Goal: Task Accomplishment & Management: Complete application form

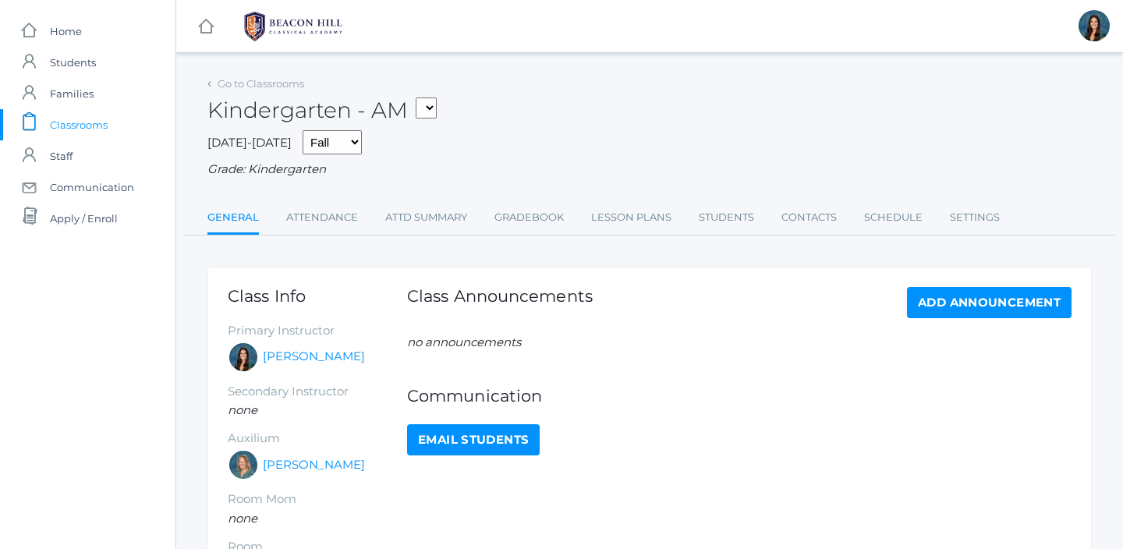
click at [327, 218] on link "Attendance" at bounding box center [322, 217] width 72 height 31
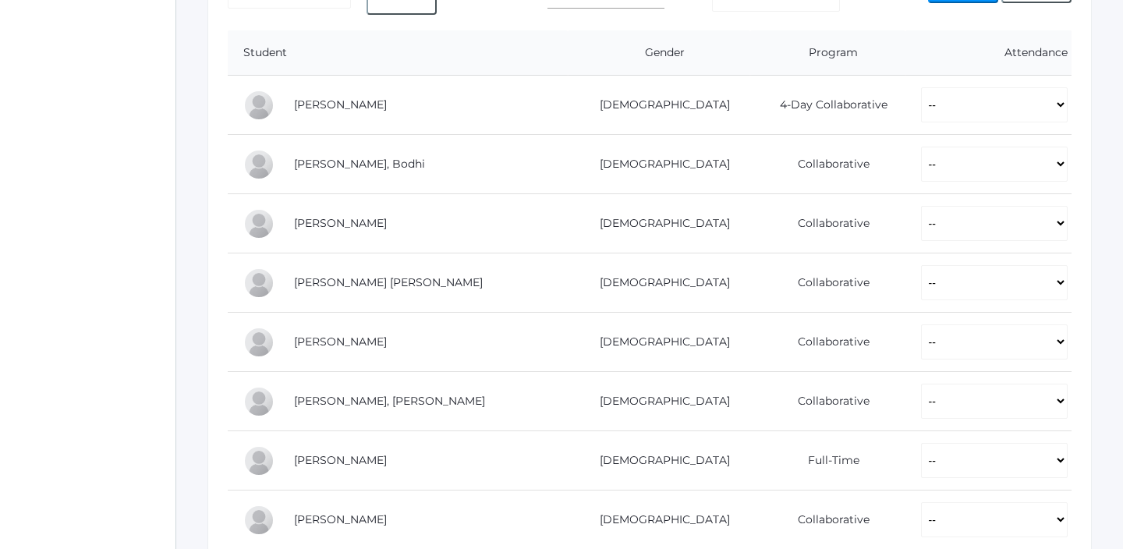
scroll to position [318, 0]
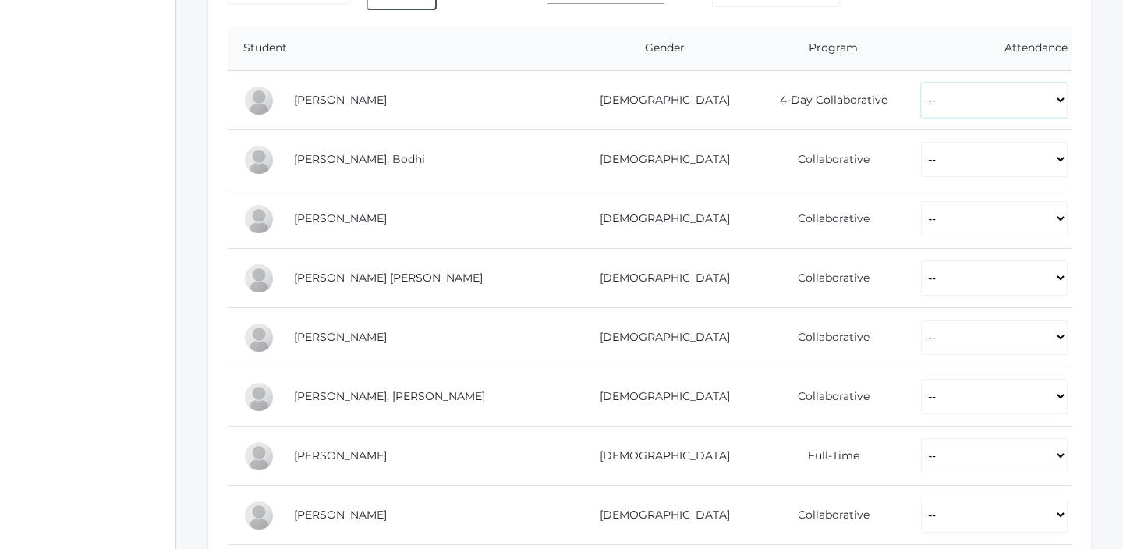
click at [921, 101] on select "-- Present Present-At-Home Tardy Excused Tardy Unexcused Absent Excused Absent …" at bounding box center [994, 100] width 147 height 35
select select "P"
click at [921, 83] on select "-- Present Present-At-Home Tardy Excused Tardy Unexcused Absent Excused Absent …" at bounding box center [994, 100] width 147 height 35
click at [921, 165] on select "-- Present Present-At-Home Tardy Excused Tardy Unexcused Absent Excused Absent …" at bounding box center [994, 159] width 147 height 35
select select "P"
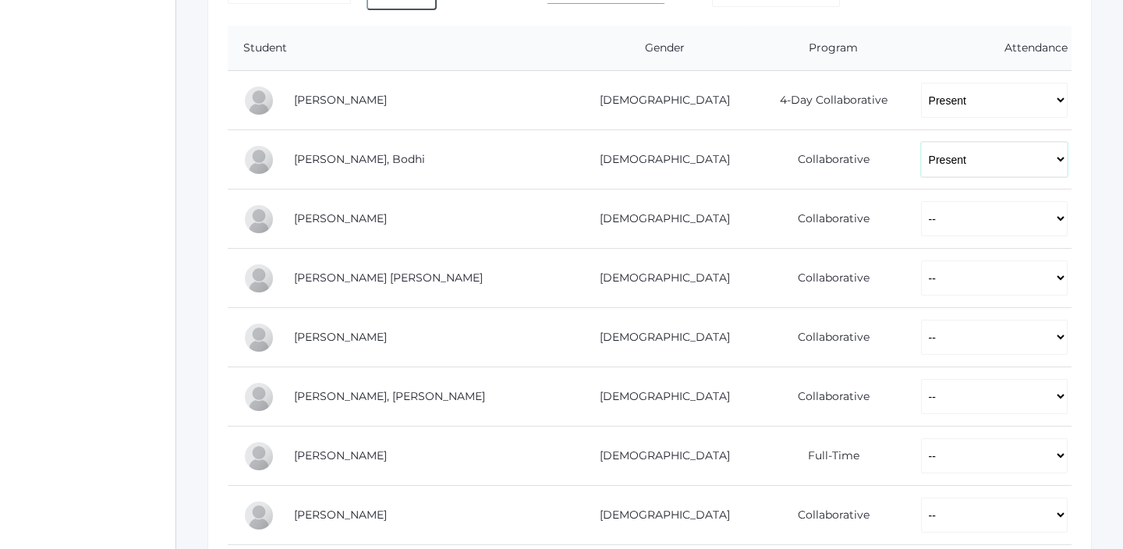
click at [921, 142] on select "-- Present Present-At-Home Tardy Excused Tardy Unexcused Absent Excused Absent …" at bounding box center [994, 159] width 147 height 35
click at [921, 218] on select "-- Present Present-At-Home Tardy Excused Tardy Unexcused Absent Excused Absent …" at bounding box center [994, 218] width 147 height 35
select select "P"
click at [921, 201] on select "-- Present Present-At-Home Tardy Excused Tardy Unexcused Absent Excused Absent …" at bounding box center [994, 218] width 147 height 35
click at [921, 270] on select "-- Present Present-At-Home Tardy Excused Tardy Unexcused Absent Excused Absent …" at bounding box center [994, 278] width 147 height 35
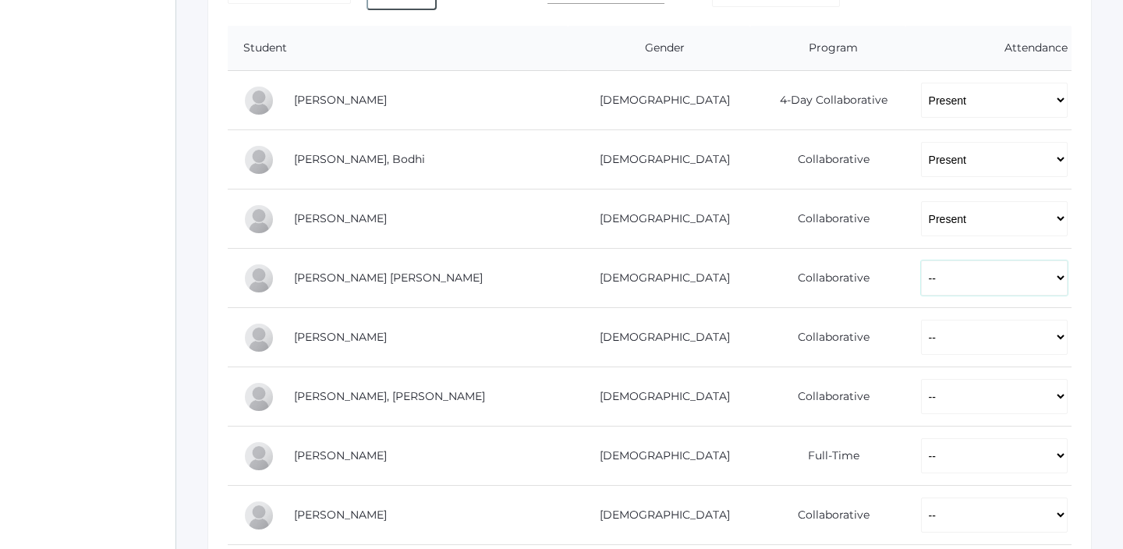
select select "P"
click at [921, 261] on select "-- Present Present-At-Home Tardy Excused Tardy Unexcused Absent Excused Absent …" at bounding box center [994, 278] width 147 height 35
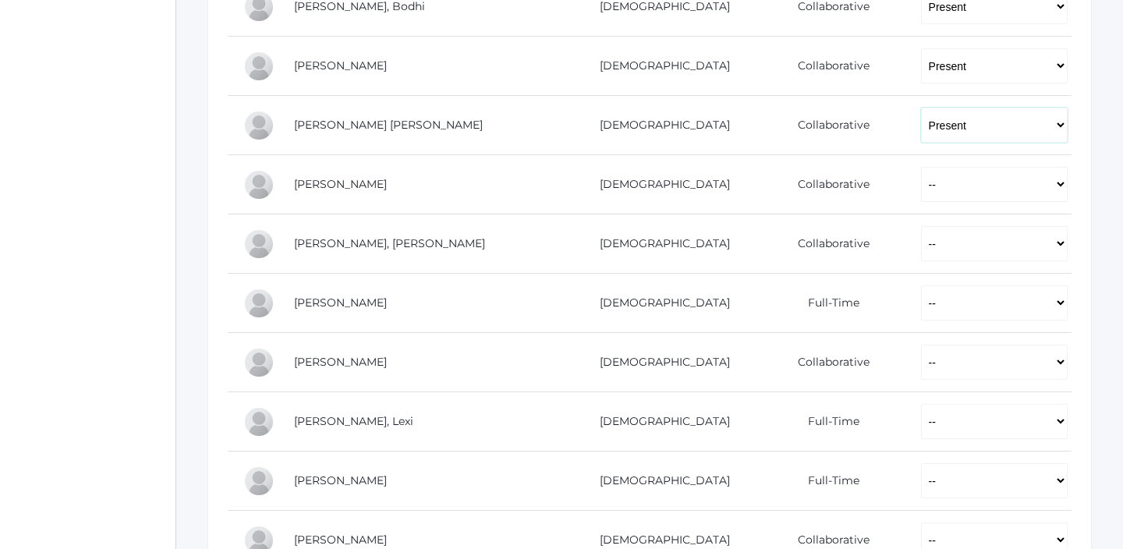
scroll to position [473, 0]
click at [921, 188] on select "-- Present Present-At-Home Tardy Excused Tardy Unexcused Absent Excused Absent …" at bounding box center [994, 182] width 147 height 35
select select "P"
click at [921, 165] on select "-- Present Present-At-Home Tardy Excused Tardy Unexcused Absent Excused Absent …" at bounding box center [994, 182] width 147 height 35
click at [921, 246] on select "-- Present Present-At-Home Tardy Excused Tardy Unexcused Absent Excused Absent …" at bounding box center [994, 242] width 147 height 35
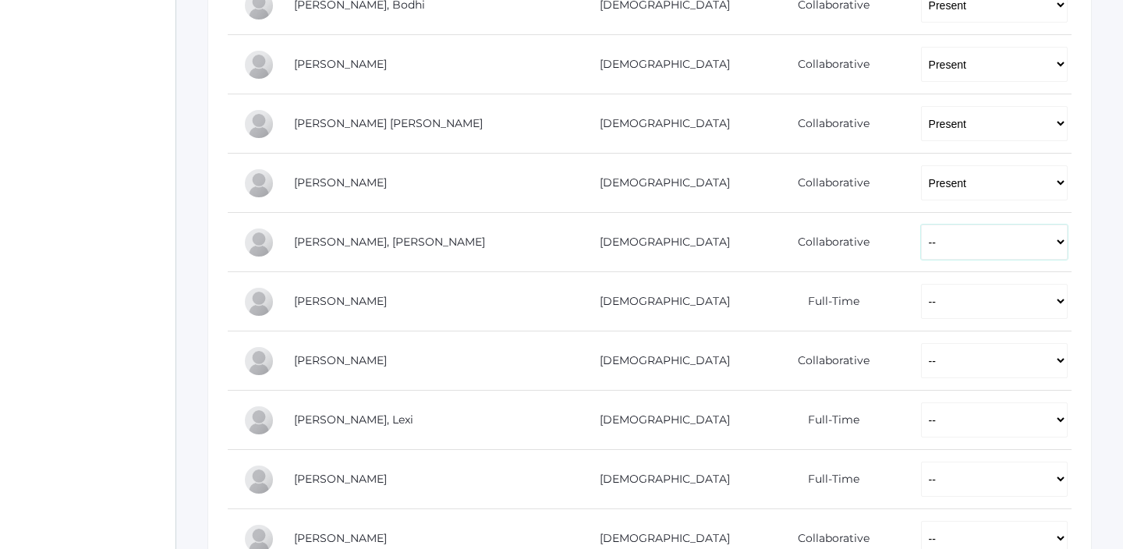
select select "PH"
click at [921, 225] on select "-- Present Present-At-Home Tardy Excused Tardy Unexcused Absent Excused Absent …" at bounding box center [994, 242] width 147 height 35
click at [921, 314] on select "-- Present Present-At-Home Tardy Excused Tardy Unexcused Absent Excused Absent …" at bounding box center [994, 301] width 147 height 35
select select "P"
click at [921, 284] on select "-- Present Present-At-Home Tardy Excused Tardy Unexcused Absent Excused Absent …" at bounding box center [994, 301] width 147 height 35
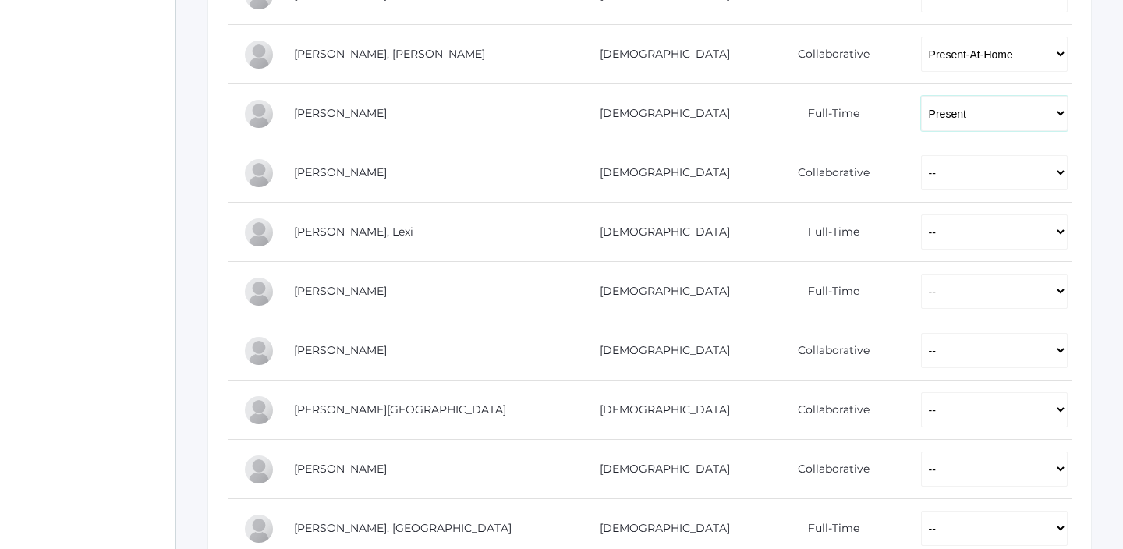
scroll to position [690, 0]
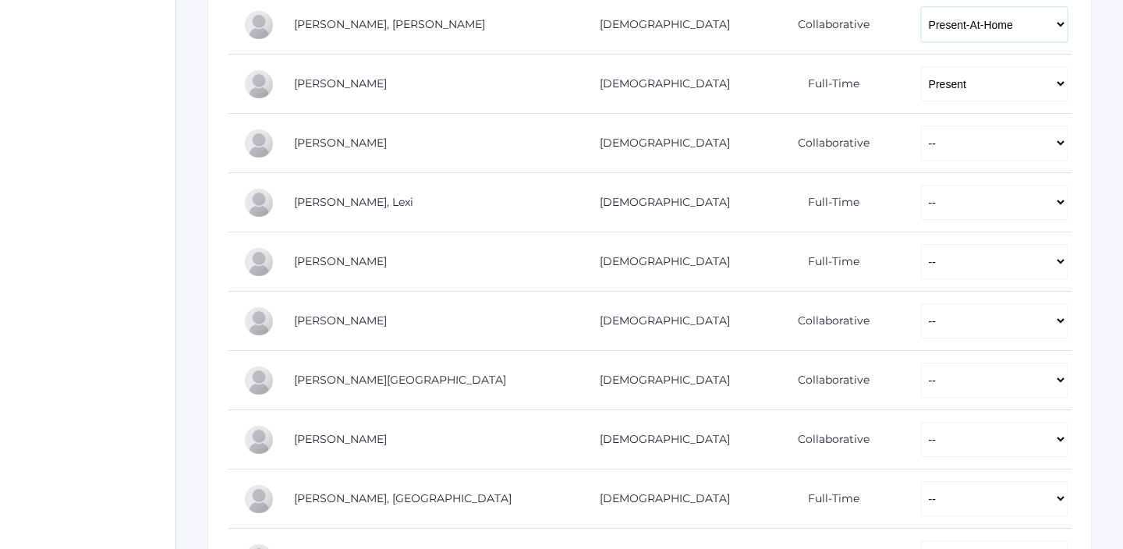
click at [921, 37] on select "-- Present Present-At-Home Tardy Excused Tardy Unexcused Absent Excused Absent …" at bounding box center [994, 24] width 147 height 35
select select "P"
click at [921, 7] on select "-- Present Present-At-Home Tardy Excused Tardy Unexcused Absent Excused Absent …" at bounding box center [994, 24] width 147 height 35
click at [921, 156] on select "-- Present Present-At-Home Tardy Excused Tardy Unexcused Absent Excused Absent …" at bounding box center [994, 143] width 147 height 35
select select "P"
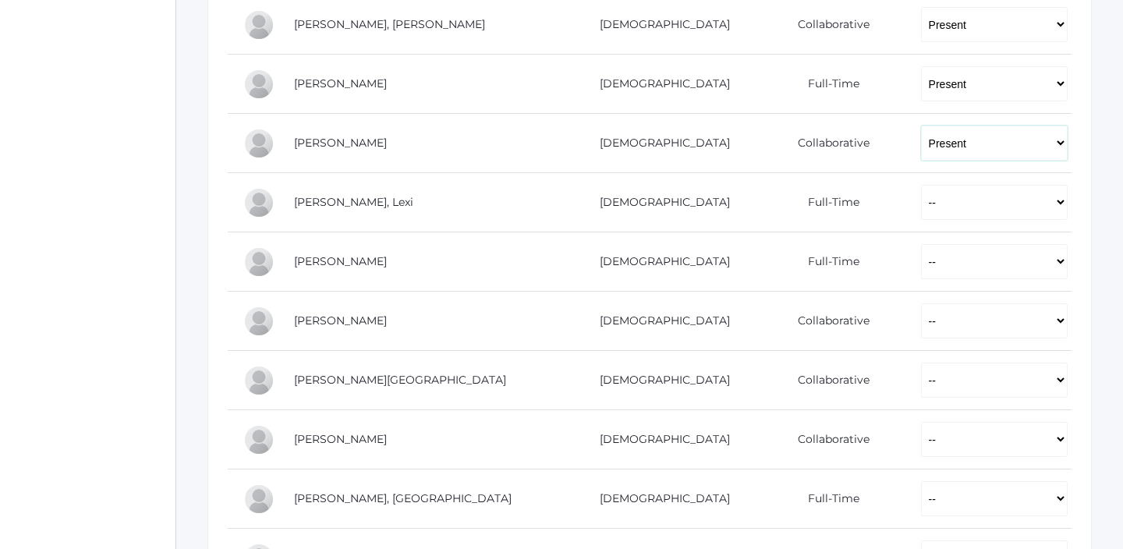
click at [921, 126] on select "-- Present Present-At-Home Tardy Excused Tardy Unexcused Absent Excused Absent …" at bounding box center [994, 143] width 147 height 35
click at [921, 211] on select "-- Present Present-At-Home Tardy Excused Tardy Unexcused Absent Excused Absent …" at bounding box center [994, 202] width 147 height 35
select select "P"
click at [921, 185] on select "-- Present Present-At-Home Tardy Excused Tardy Unexcused Absent Excused Absent …" at bounding box center [994, 202] width 147 height 35
click at [921, 255] on select "-- Present Present-At-Home Tardy Excused Tardy Unexcused Absent Excused Absent …" at bounding box center [994, 261] width 147 height 35
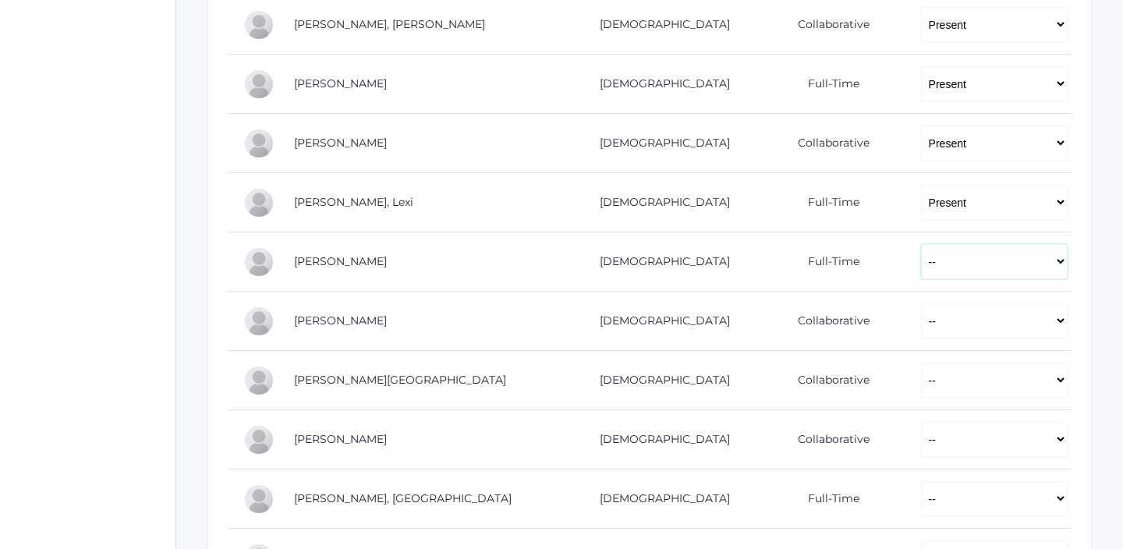
select select "P"
click at [921, 244] on select "-- Present Present-At-Home Tardy Excused Tardy Unexcused Absent Excused Absent …" at bounding box center [994, 261] width 147 height 35
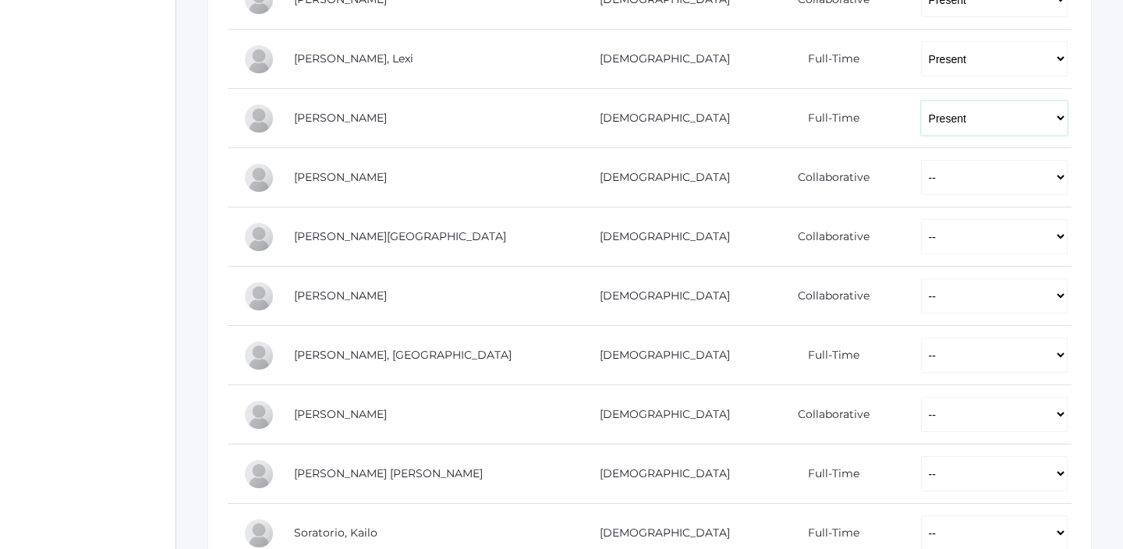
scroll to position [836, 0]
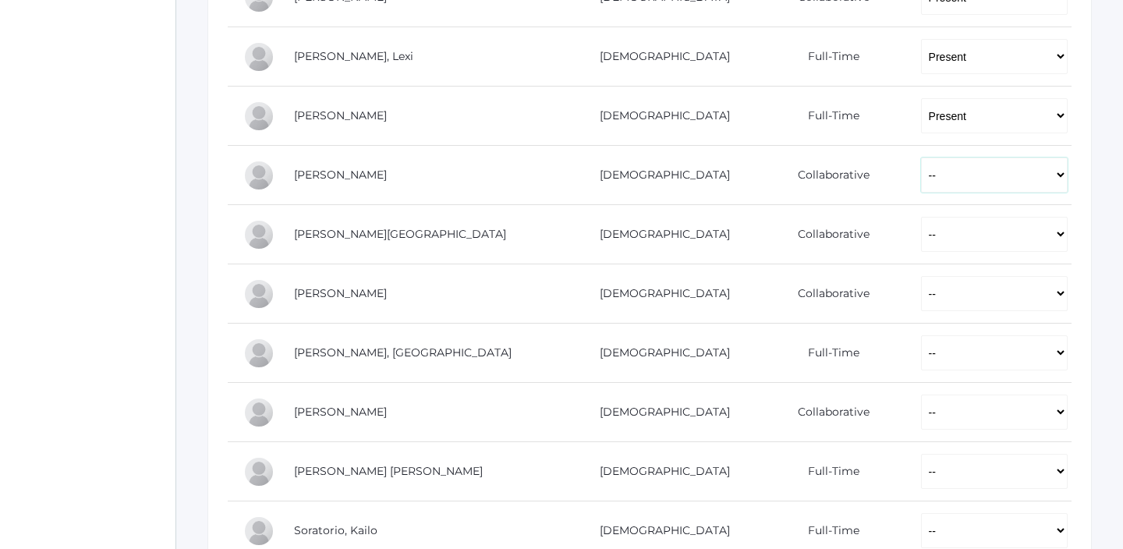
click at [921, 180] on select "-- Present Present-At-Home Tardy Excused Tardy Unexcused Absent Excused Absent …" at bounding box center [994, 175] width 147 height 35
select select "P"
click at [921, 158] on select "-- Present Present-At-Home Tardy Excused Tardy Unexcused Absent Excused Absent …" at bounding box center [994, 175] width 147 height 35
click at [921, 229] on select "-- Present Present-At-Home Tardy Excused Tardy Unexcused Absent Excused Absent …" at bounding box center [994, 234] width 147 height 35
select select "P"
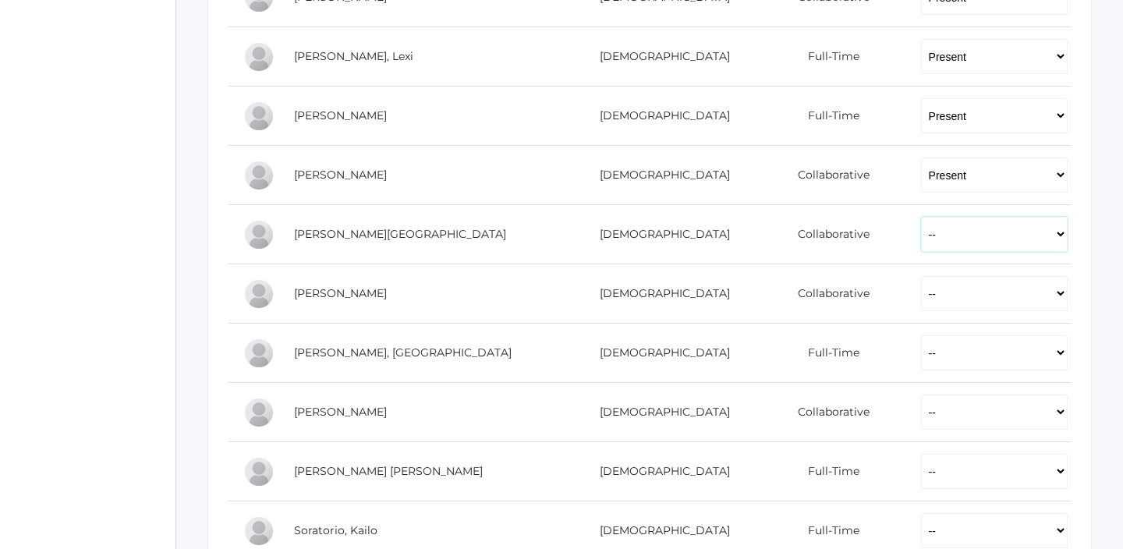
click at [921, 217] on select "-- Present Present-At-Home Tardy Excused Tardy Unexcused Absent Excused Absent …" at bounding box center [994, 234] width 147 height 35
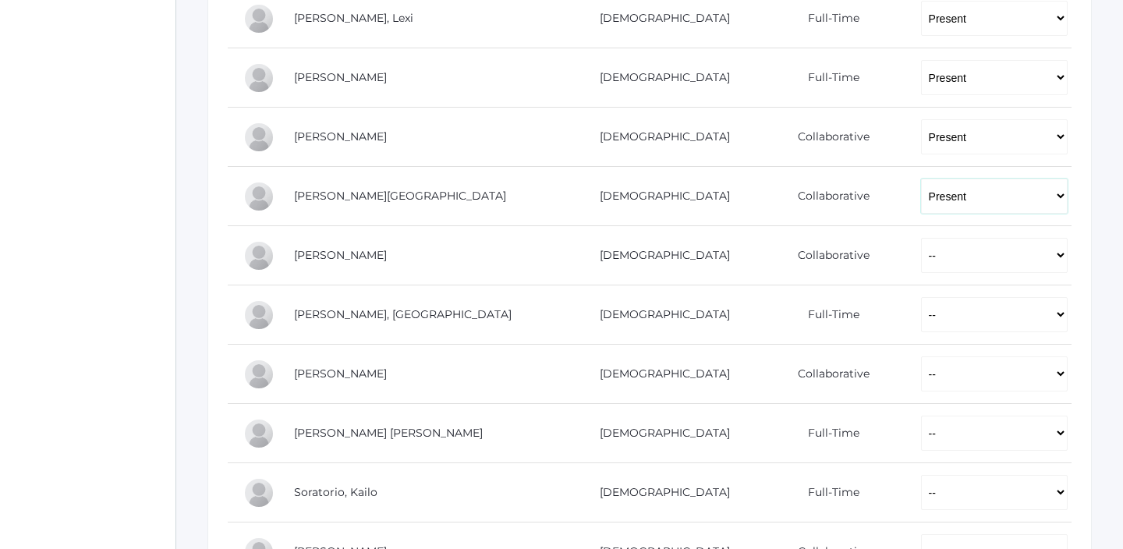
scroll to position [903, 0]
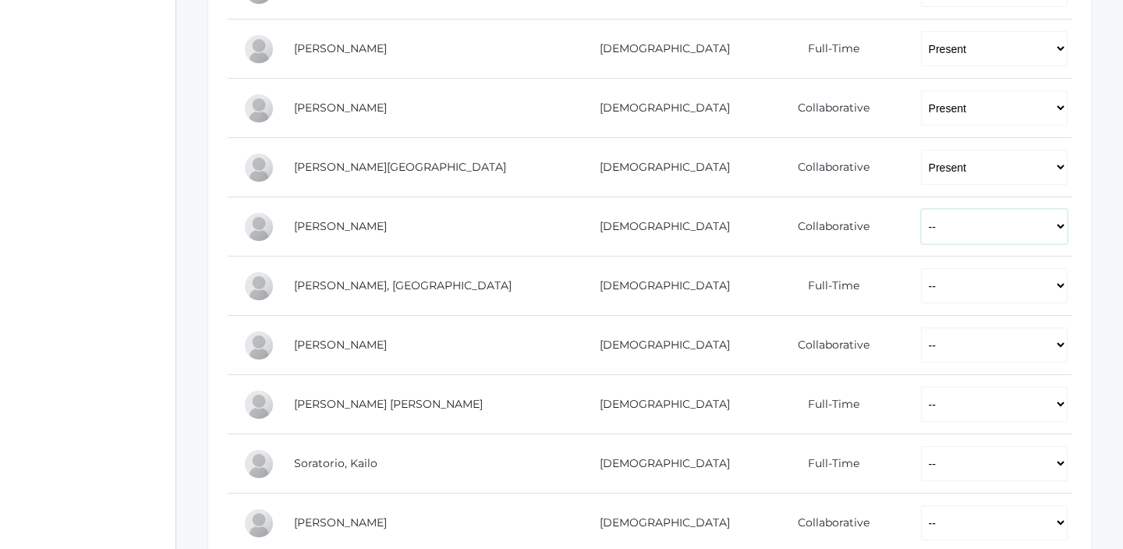
click at [921, 227] on select "-- Present Present-At-Home Tardy Excused Tardy Unexcused Absent Excused Absent …" at bounding box center [994, 226] width 147 height 35
select select "P"
click at [921, 209] on select "-- Present Present-At-Home Tardy Excused Tardy Unexcused Absent Excused Absent …" at bounding box center [994, 226] width 147 height 35
click at [925, 293] on select "-- Present Present-At-Home Tardy Excused Tardy Unexcused Absent Excused Absent …" at bounding box center [994, 285] width 147 height 35
select select "P"
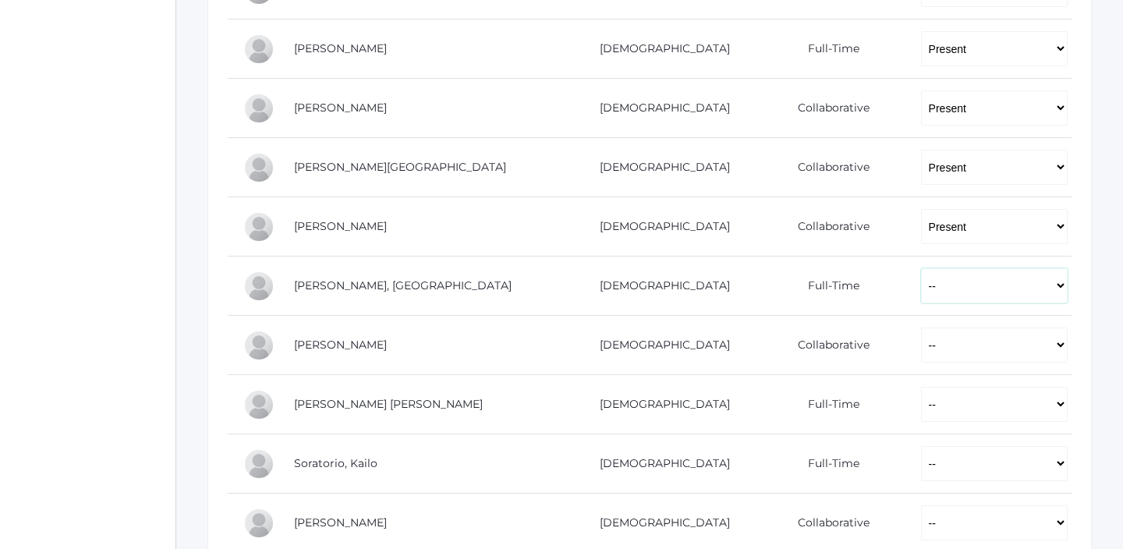
click at [921, 268] on select "-- Present Present-At-Home Tardy Excused Tardy Unexcused Absent Excused Absent …" at bounding box center [994, 285] width 147 height 35
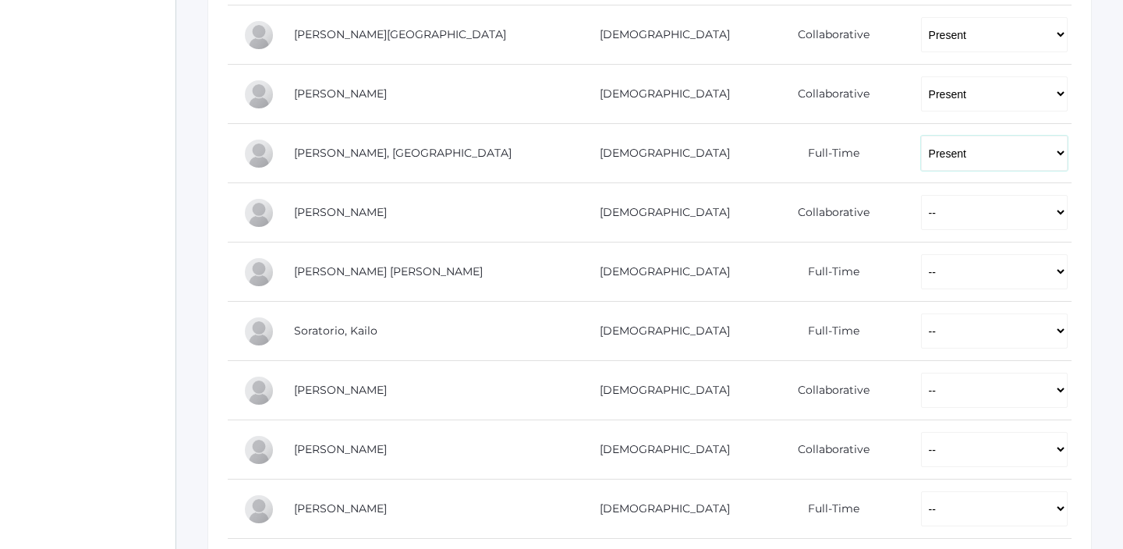
scroll to position [1038, 0]
click at [921, 221] on select "-- Present Present-At-Home Tardy Excused Tardy Unexcused Absent Excused Absent …" at bounding box center [994, 210] width 147 height 35
select select "P"
click at [921, 193] on select "-- Present Present-At-Home Tardy Excused Tardy Unexcused Absent Excused Absent …" at bounding box center [994, 210] width 147 height 35
click at [921, 256] on select "-- Present Present-At-Home Tardy Excused Tardy Unexcused Absent Excused Absent …" at bounding box center [994, 270] width 147 height 35
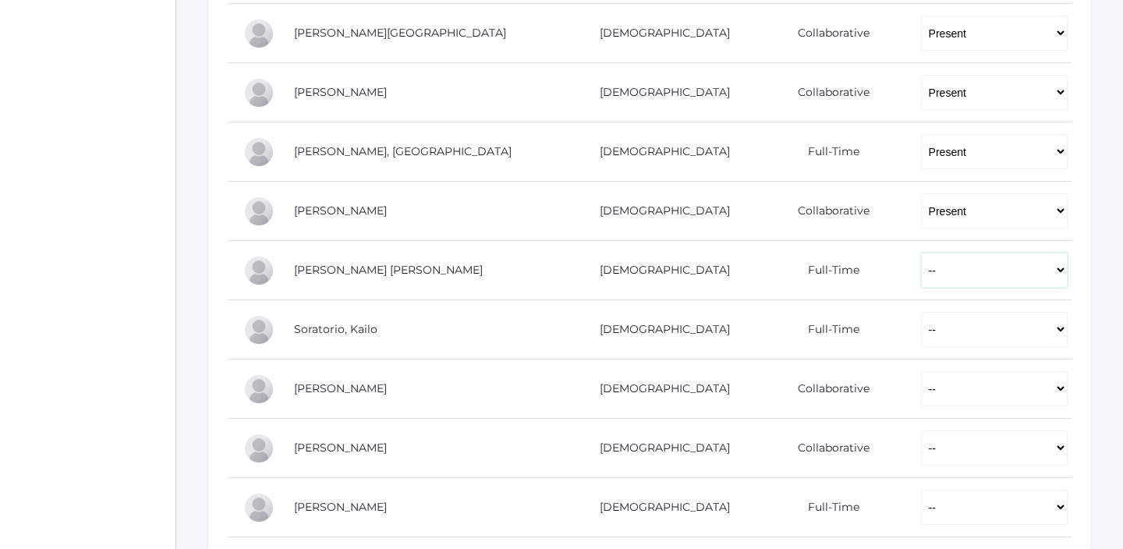
select select "P"
click at [921, 253] on select "-- Present Present-At-Home Tardy Excused Tardy Unexcused Absent Excused Absent …" at bounding box center [994, 270] width 147 height 35
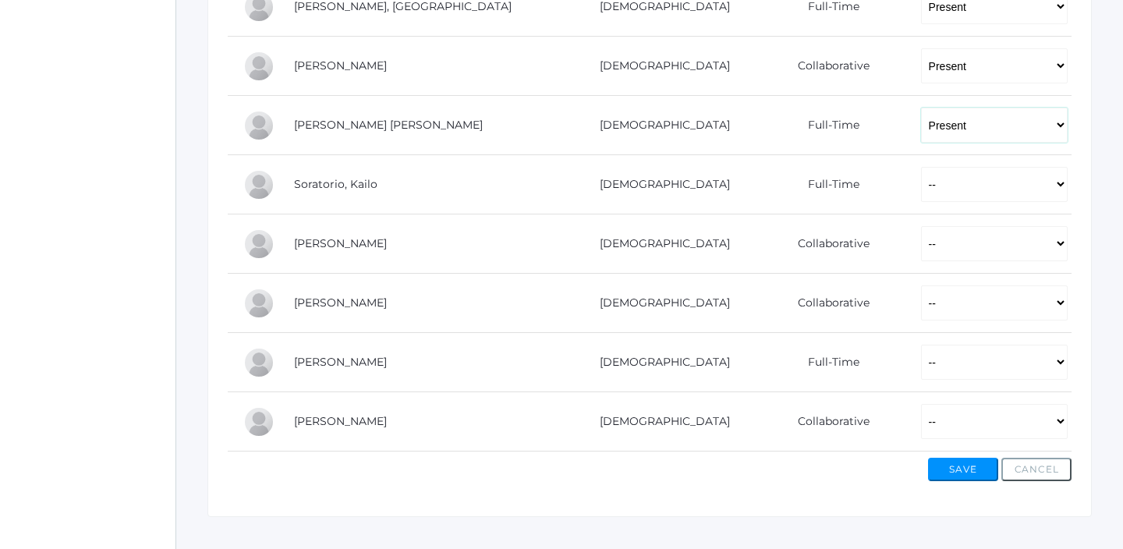
scroll to position [1187, 0]
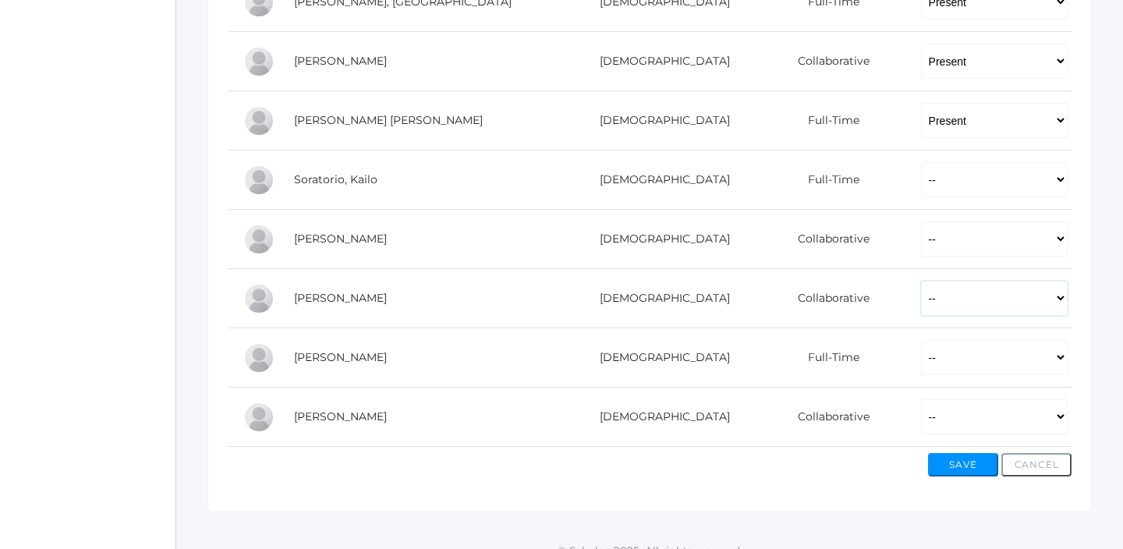
click at [921, 298] on select "-- Present Present-At-Home Tardy Excused Tardy Unexcused Absent Excused Absent …" at bounding box center [994, 298] width 147 height 35
click at [921, 281] on select "-- Present Present-At-Home Tardy Excused Tardy Unexcused Absent Excused Absent …" at bounding box center [994, 298] width 147 height 35
click at [921, 307] on select "-- Present Present-At-Home Tardy Excused Tardy Unexcused Absent Excused Absent …" at bounding box center [994, 298] width 147 height 35
select select "P"
click at [921, 281] on select "-- Present Present-At-Home Tardy Excused Tardy Unexcused Absent Excused Absent …" at bounding box center [994, 298] width 147 height 35
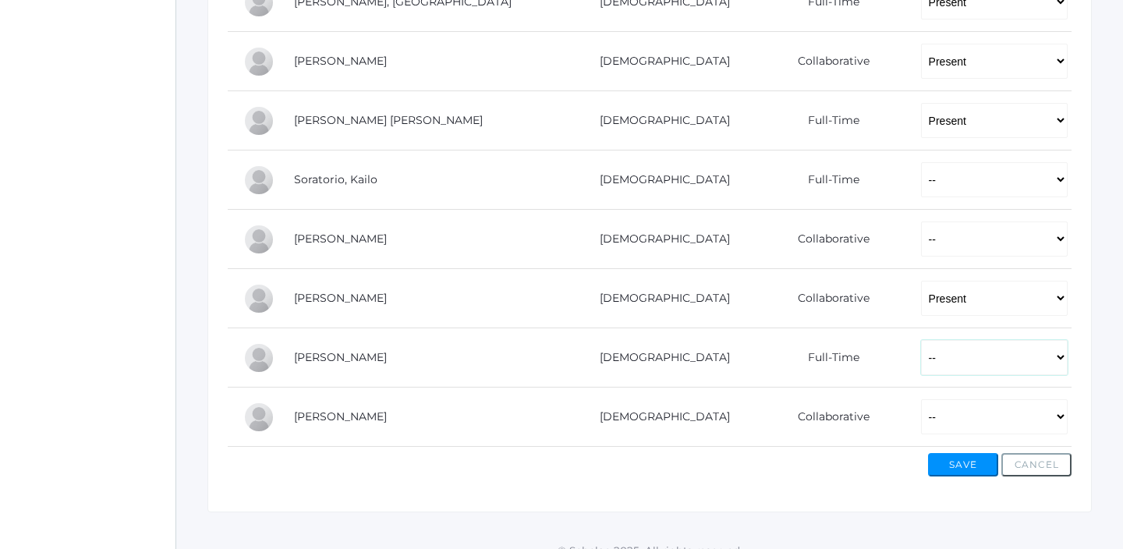
click at [921, 344] on select "-- Present Present-At-Home Tardy Excused Tardy Unexcused Absent Excused Absent …" at bounding box center [994, 357] width 147 height 35
select select "P"
click at [921, 340] on select "-- Present Present-At-Home Tardy Excused Tardy Unexcused Absent Excused Absent …" at bounding box center [994, 357] width 147 height 35
click at [921, 429] on select "-- Present Present-At-Home Tardy Excused Tardy Unexcused Absent Excused Absent …" at bounding box center [994, 416] width 147 height 35
select select "TU"
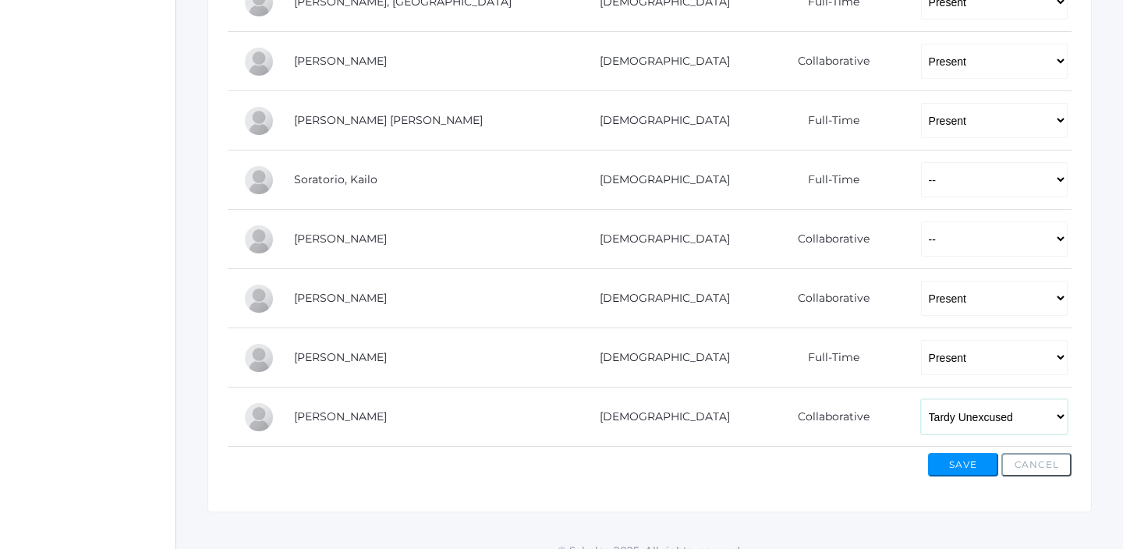
click at [921, 399] on select "-- Present Present-At-Home Tardy Excused Tardy Unexcused Absent Excused Absent …" at bounding box center [994, 416] width 147 height 35
click at [921, 240] on select "-- Present Present-At-Home Tardy Excused Tardy Unexcused Absent Excused Absent …" at bounding box center [994, 239] width 147 height 35
select select "AE"
click at [921, 222] on select "-- Present Present-At-Home Tardy Excused Tardy Unexcused Absent Excused Absent …" at bounding box center [994, 239] width 147 height 35
click at [921, 182] on select "-- Present Present-At-Home Tardy Excused Tardy Unexcused Absent Excused Absent …" at bounding box center [994, 179] width 147 height 35
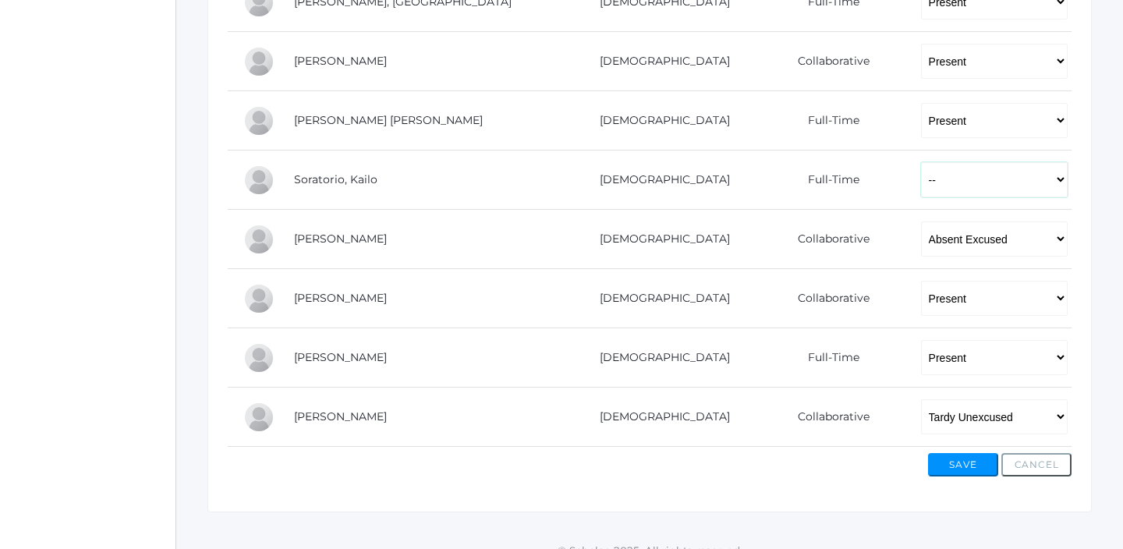
select select "P"
click at [921, 162] on select "-- Present Present-At-Home Tardy Excused Tardy Unexcused Absent Excused Absent …" at bounding box center [994, 179] width 147 height 35
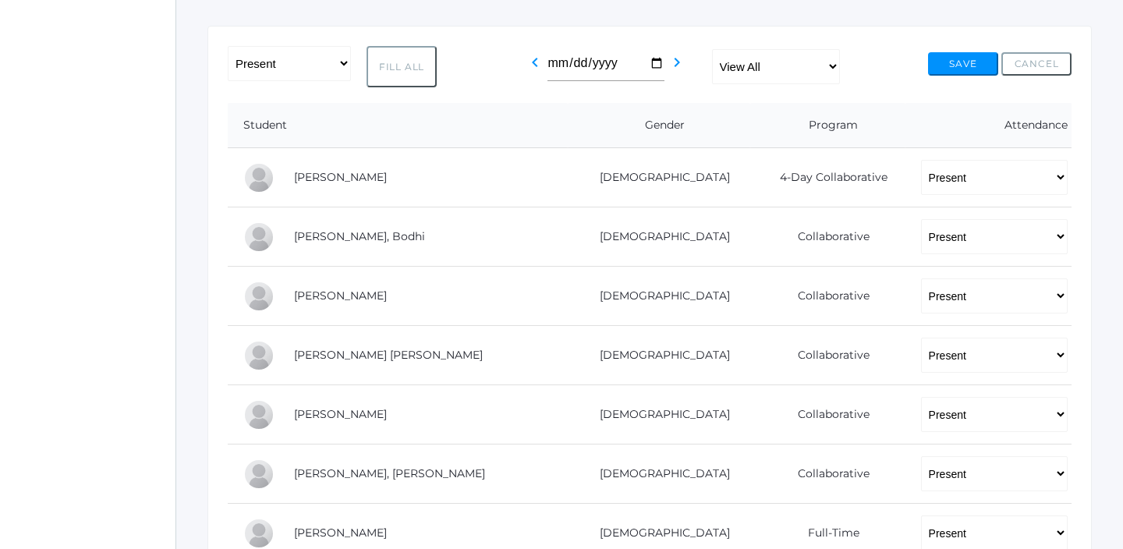
scroll to position [0, 0]
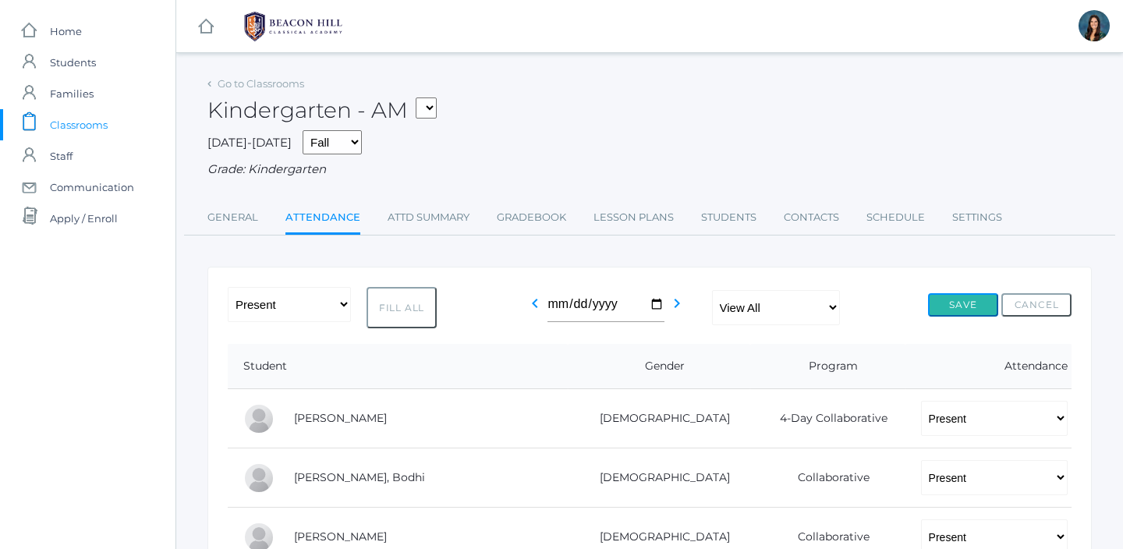
click at [955, 309] on button "Save" at bounding box center [963, 304] width 70 height 23
